Goal: Task Accomplishment & Management: Manage account settings

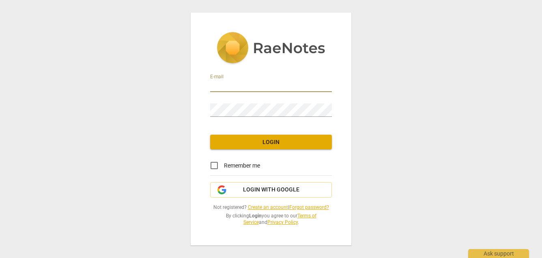
click at [306, 80] on input "email" at bounding box center [271, 86] width 122 height 12
click at [310, 80] on input "email" at bounding box center [271, 86] width 122 height 12
type input "[PERSON_NAME][EMAIL_ADDRESS][DOMAIN_NAME]"
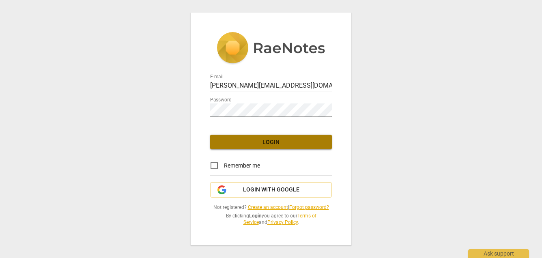
click at [292, 135] on button "Login" at bounding box center [271, 142] width 122 height 15
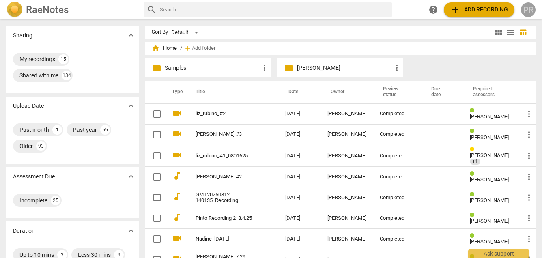
click at [528, 10] on div "PR" at bounding box center [527, 9] width 15 height 15
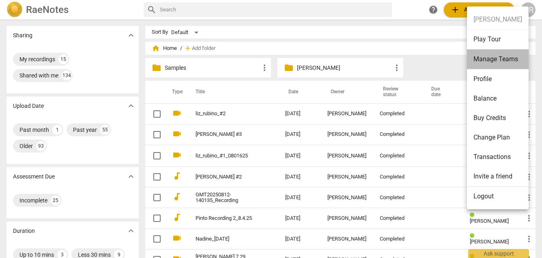
click at [496, 61] on li "Manage Teams" at bounding box center [498, 59] width 62 height 20
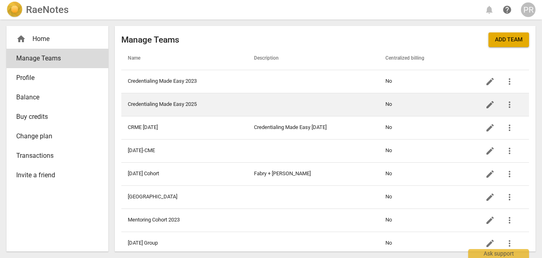
click at [219, 105] on td "Credentialing Made Easy 2025" at bounding box center [184, 104] width 126 height 23
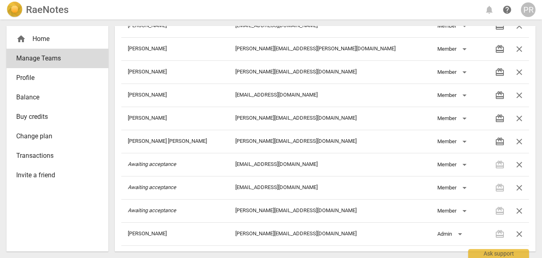
scroll to position [269, 0]
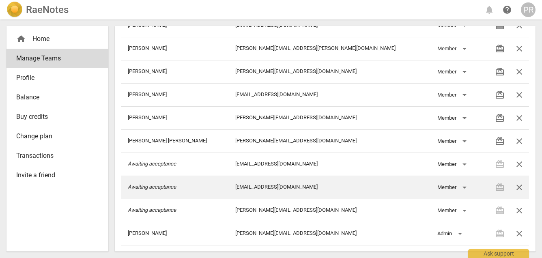
click at [415, 182] on td "[EMAIL_ADDRESS][DOMAIN_NAME]" at bounding box center [330, 187] width 202 height 23
click at [437, 184] on div "Member" at bounding box center [453, 187] width 32 height 13
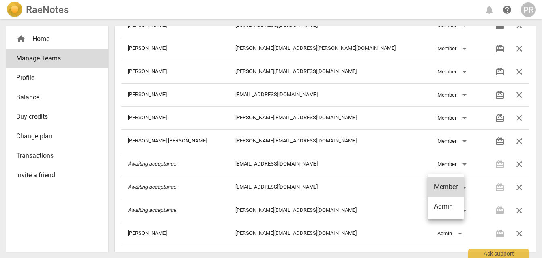
click at [343, 191] on div at bounding box center [271, 129] width 542 height 258
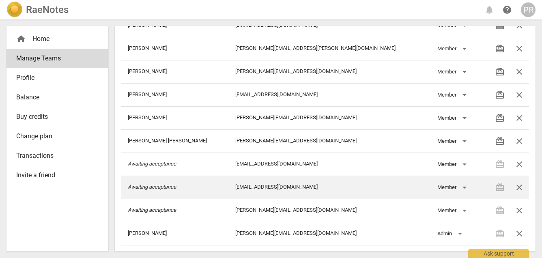
click at [297, 189] on td "[EMAIL_ADDRESS][DOMAIN_NAME]" at bounding box center [330, 187] width 202 height 23
click at [300, 189] on td "[EMAIL_ADDRESS][DOMAIN_NAME]" at bounding box center [330, 187] width 202 height 23
click at [176, 188] on icon "Awaiting acceptance" at bounding box center [152, 187] width 48 height 6
